Goal: Task Accomplishment & Management: Manage account settings

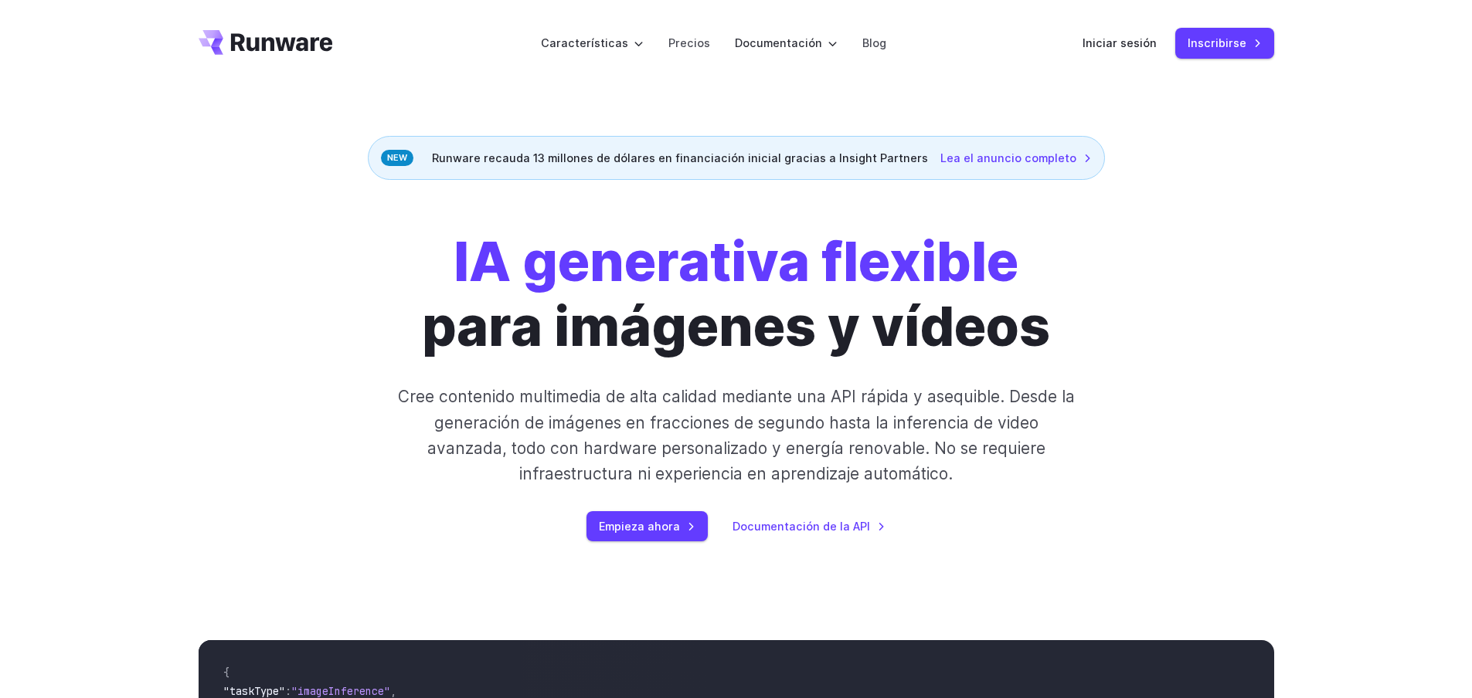
click at [1141, 47] on font "Iniciar sesión" at bounding box center [1119, 42] width 74 height 13
